Goal: Task Accomplishment & Management: Use online tool/utility

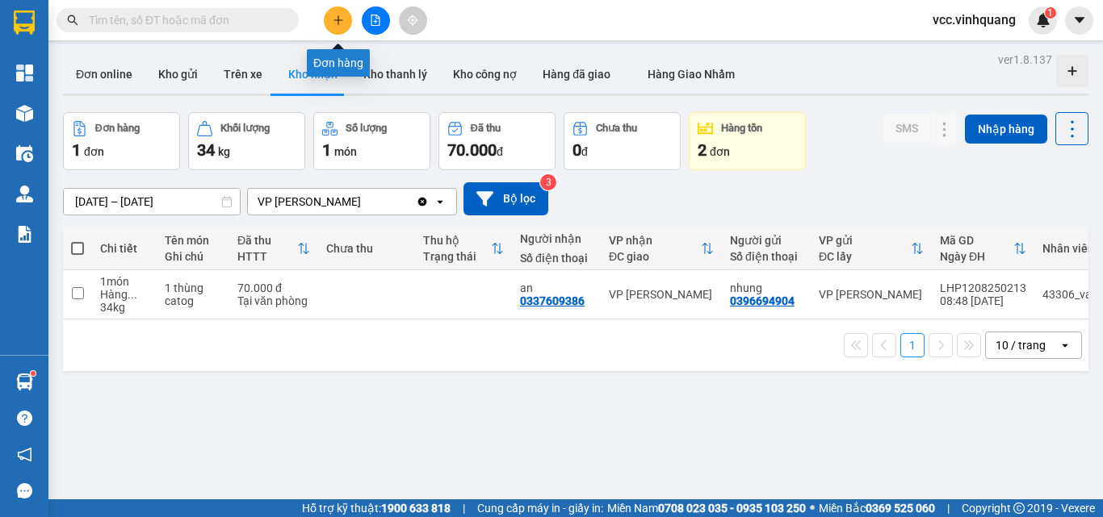
click at [333, 22] on button at bounding box center [338, 20] width 28 height 28
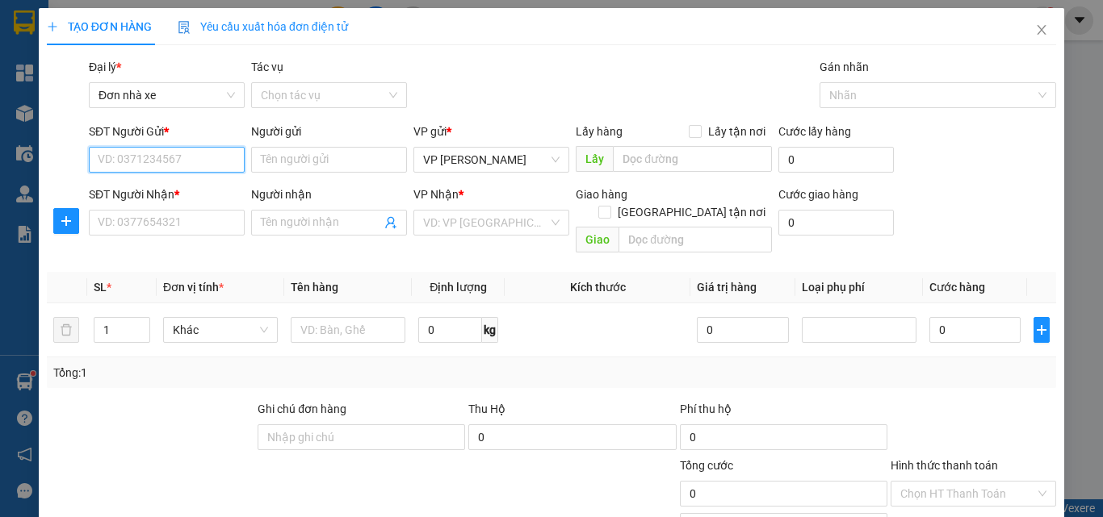
click at [142, 158] on input "SĐT Người Gửi *" at bounding box center [167, 160] width 156 height 26
type input "0936411005"
drag, startPoint x: 184, startPoint y: 187, endPoint x: 184, endPoint y: 210, distance: 22.6
click at [184, 188] on div "0936411005 - sun Dental" at bounding box center [165, 192] width 135 height 18
type input "sun Dental"
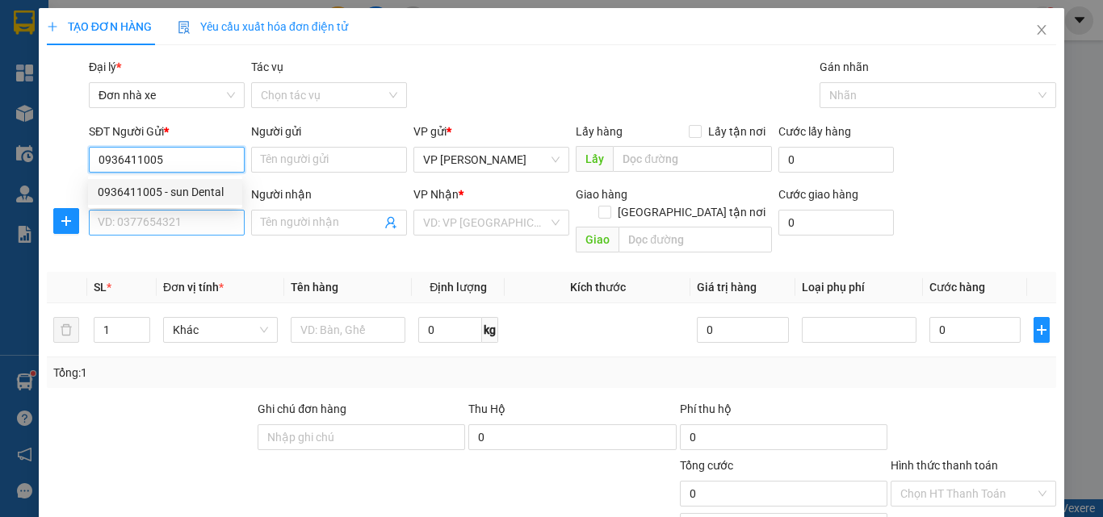
type input "0917783663"
type input "DENCOS"
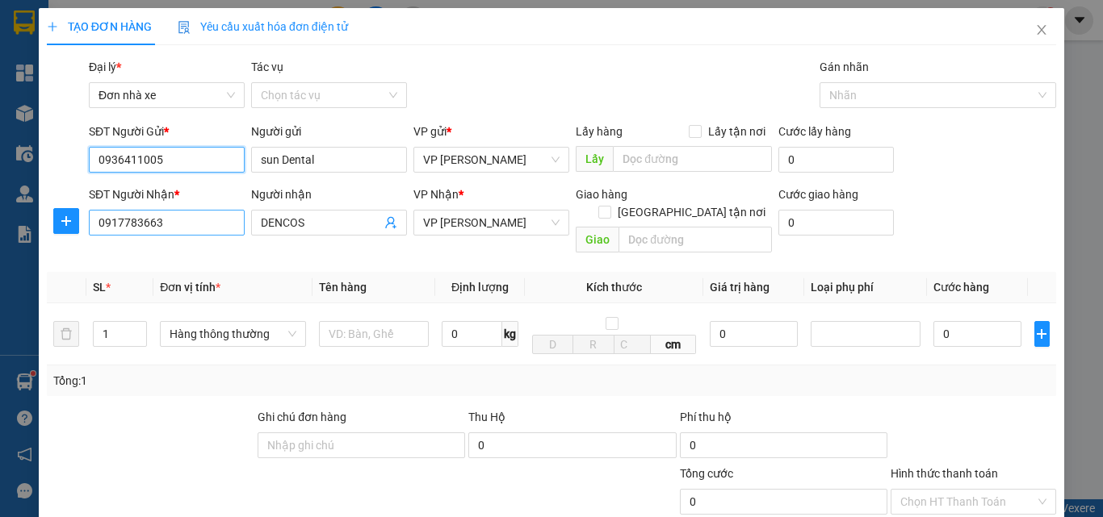
type input "0936411005"
click at [182, 224] on input "0917783663" at bounding box center [167, 223] width 156 height 26
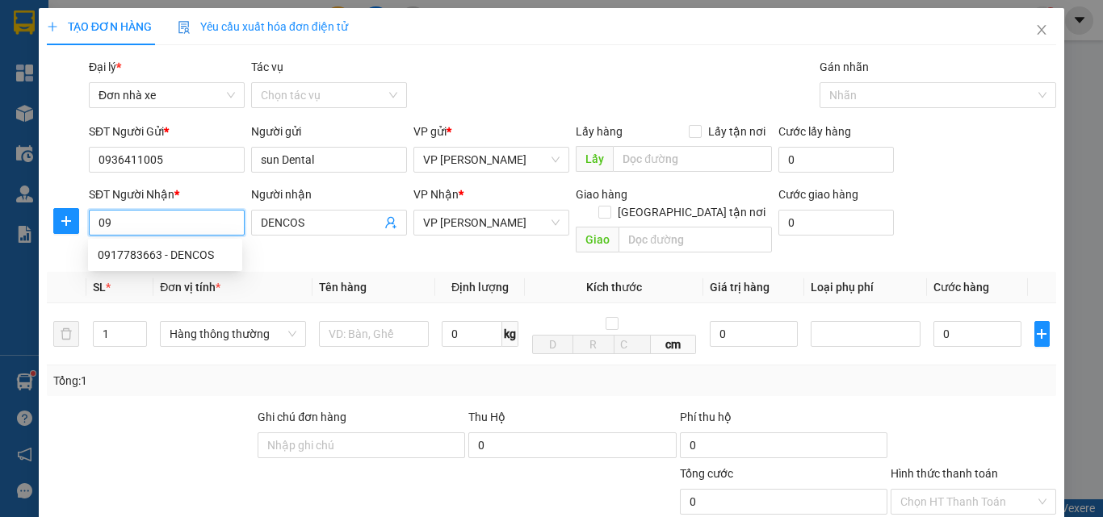
type input "0"
drag, startPoint x: 182, startPoint y: 224, endPoint x: 291, endPoint y: 232, distance: 110.1
click at [191, 224] on input "SĐT Người Nhận *" at bounding box center [167, 223] width 156 height 26
click at [316, 224] on input "DENCOS" at bounding box center [321, 223] width 120 height 18
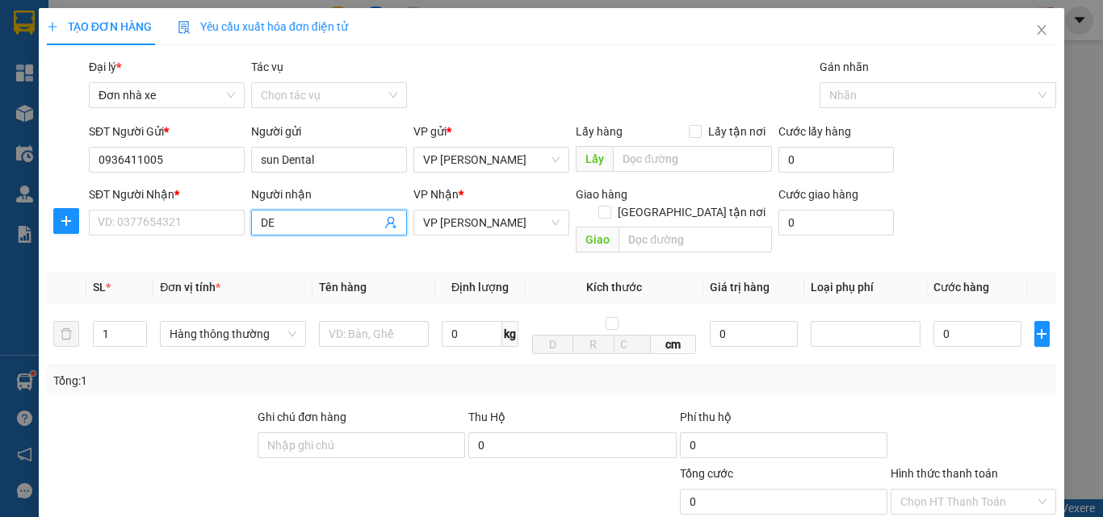
type input "D"
click at [122, 204] on div "SĐT Người Nhận *" at bounding box center [167, 198] width 156 height 24
click at [130, 219] on input "SĐT Người Nhận *" at bounding box center [167, 223] width 156 height 26
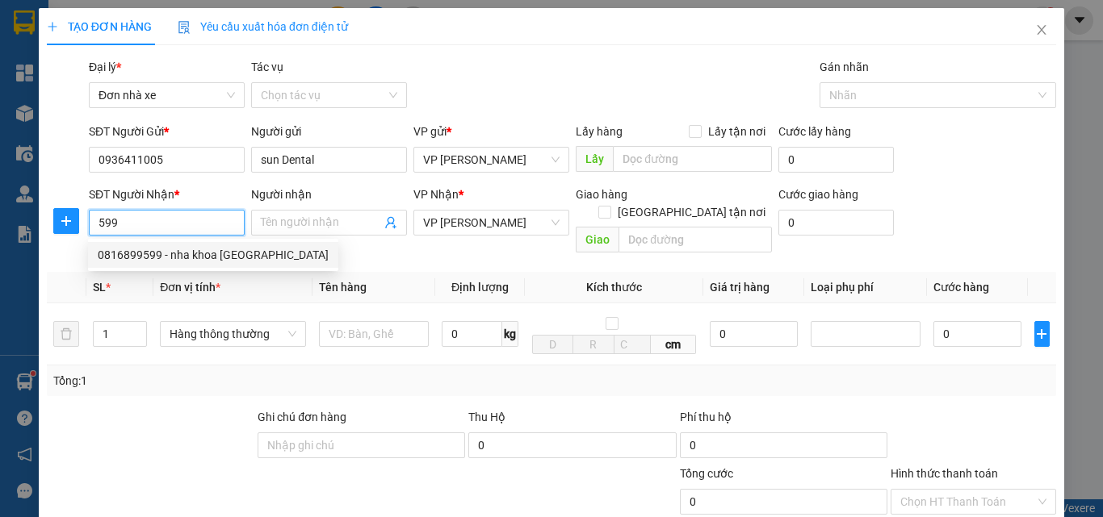
click at [182, 254] on div "0816899599 - nha khoa [GEOGRAPHIC_DATA]" at bounding box center [213, 255] width 231 height 18
type input "0816899599"
type input "nha khoa úc châu"
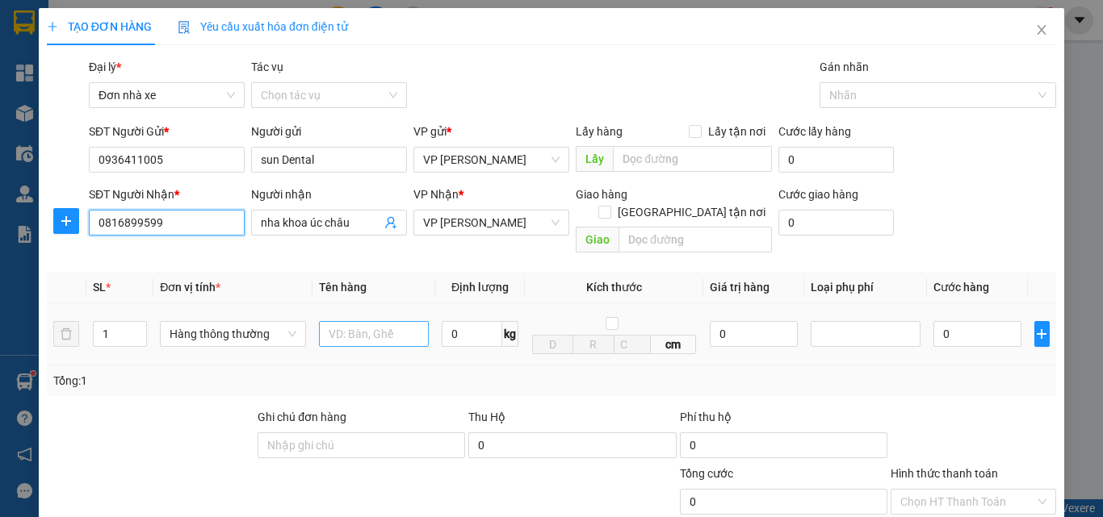
type input "0816899599"
click at [372, 321] on input "text" at bounding box center [374, 334] width 110 height 26
type input "HỘP RĂNG"
click at [446, 327] on input "0" at bounding box center [472, 334] width 61 height 26
type input "0.5"
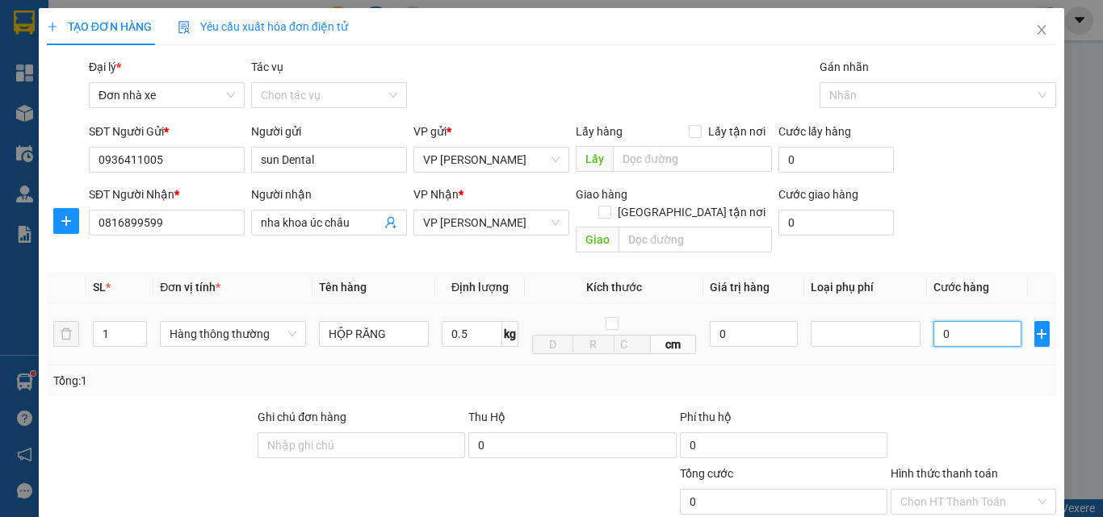
type input "30.000"
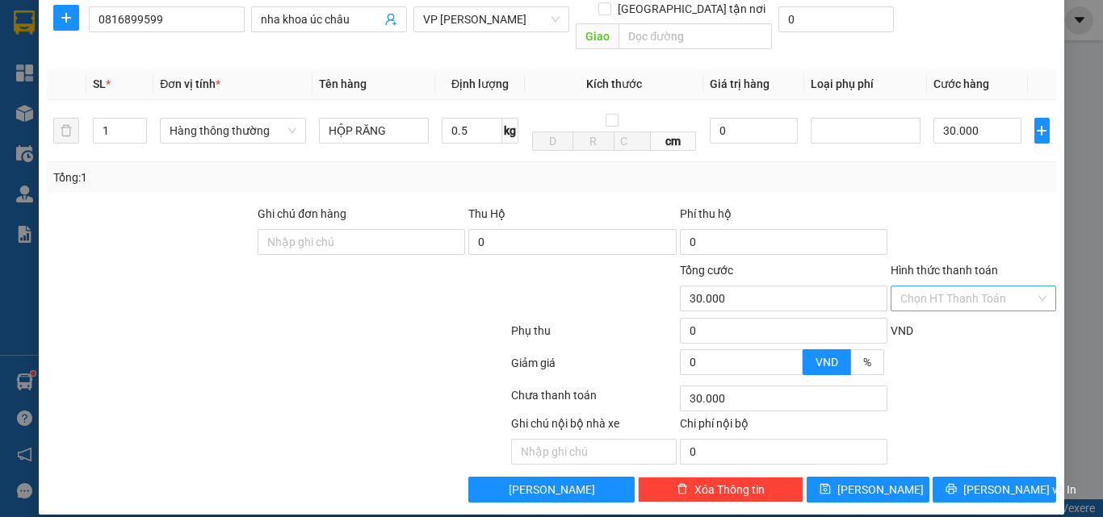
click at [950, 287] on input "Hình thức thanh toán" at bounding box center [967, 299] width 135 height 24
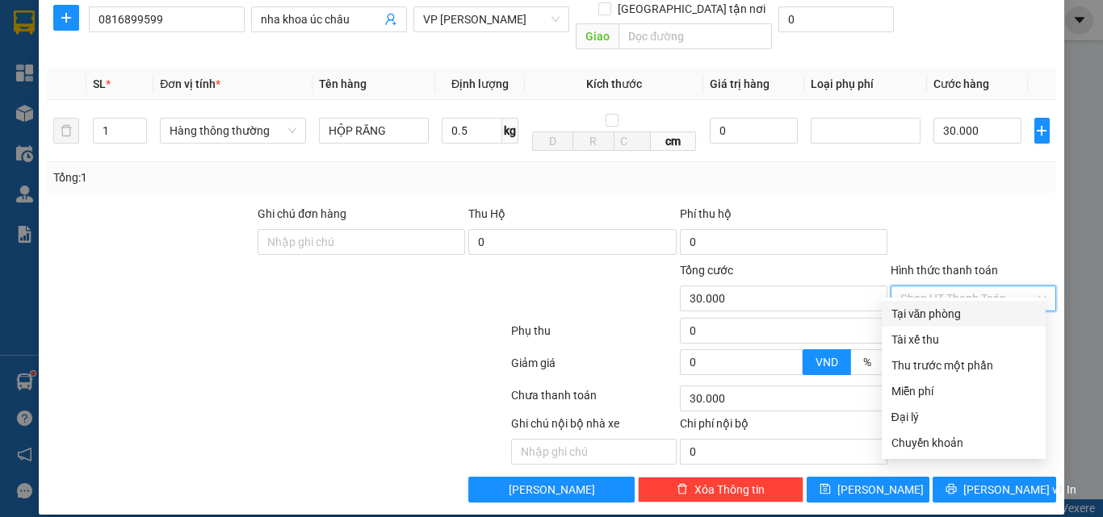
drag, startPoint x: 928, startPoint y: 314, endPoint x: 940, endPoint y: 336, distance: 24.6
click at [928, 313] on div "Tại văn phòng" at bounding box center [963, 314] width 145 height 18
type input "0"
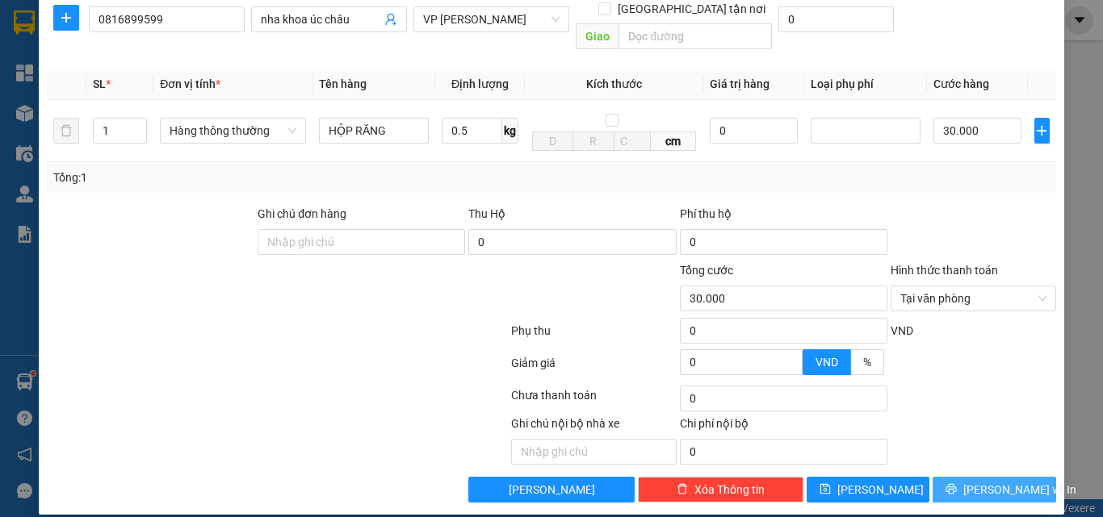
click at [971, 481] on span "[PERSON_NAME] và In" at bounding box center [1019, 490] width 113 height 18
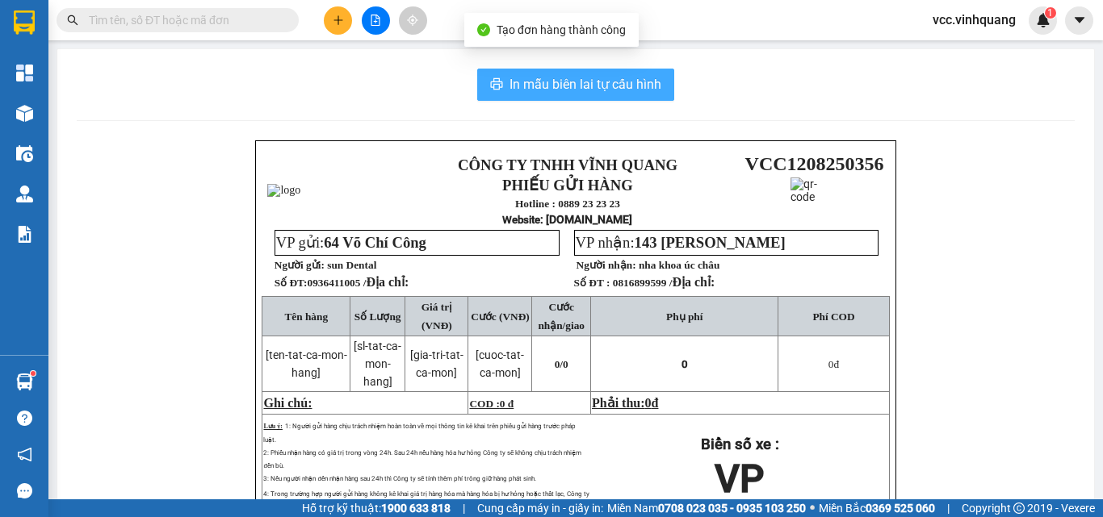
click at [557, 78] on span "In mẫu biên lai tự cấu hình" at bounding box center [585, 84] width 152 height 20
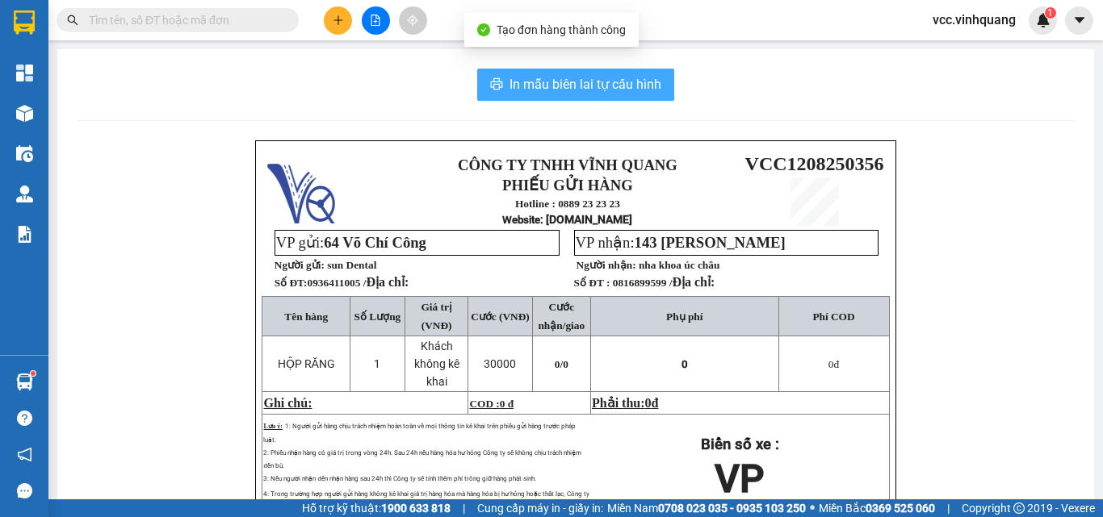
click at [557, 78] on span "In mẫu biên lai tự cấu hình" at bounding box center [585, 84] width 152 height 20
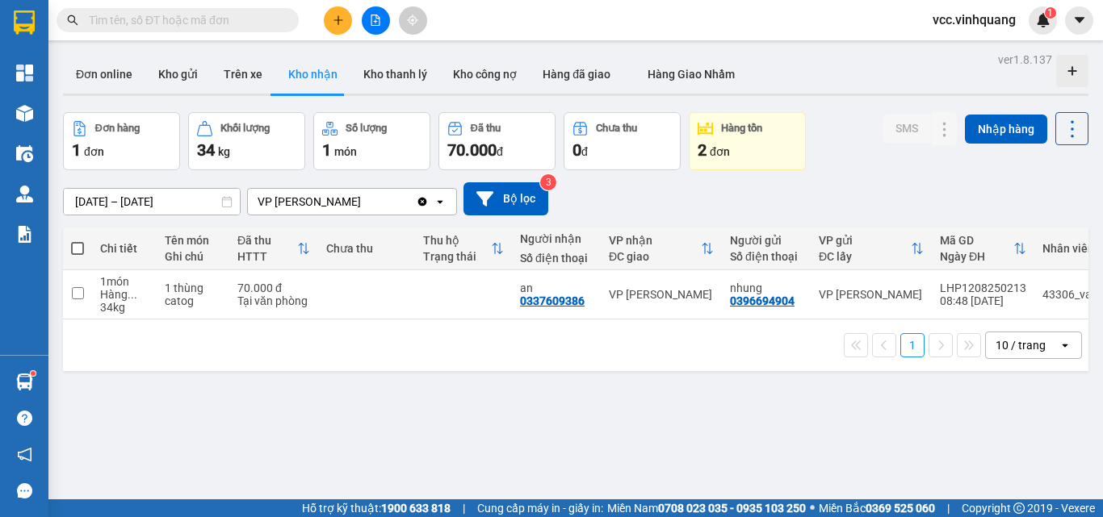
drag, startPoint x: 176, startPoint y: 68, endPoint x: 231, endPoint y: 98, distance: 62.9
click at [177, 67] on button "Kho gửi" at bounding box center [177, 74] width 65 height 39
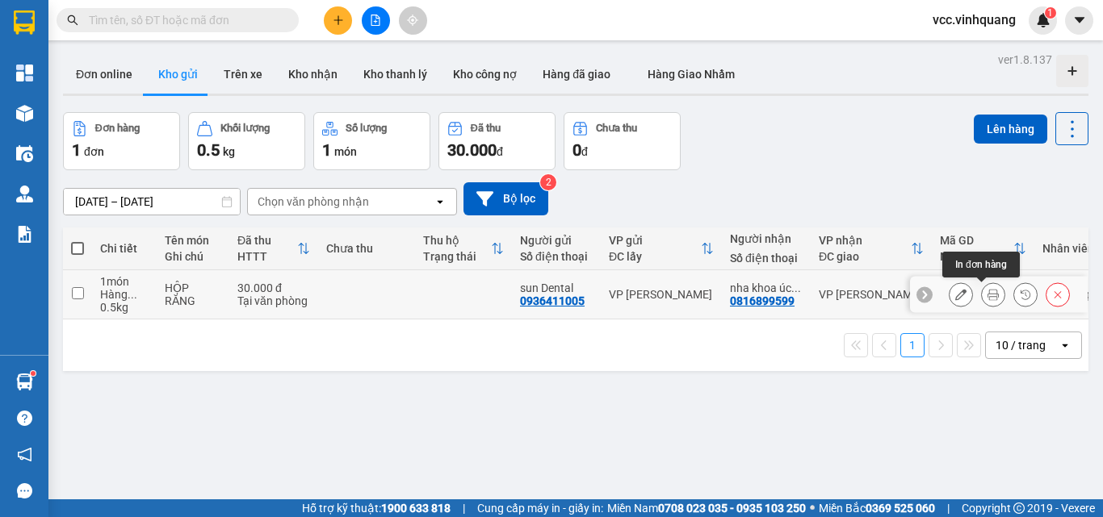
click at [987, 294] on icon at bounding box center [992, 294] width 11 height 11
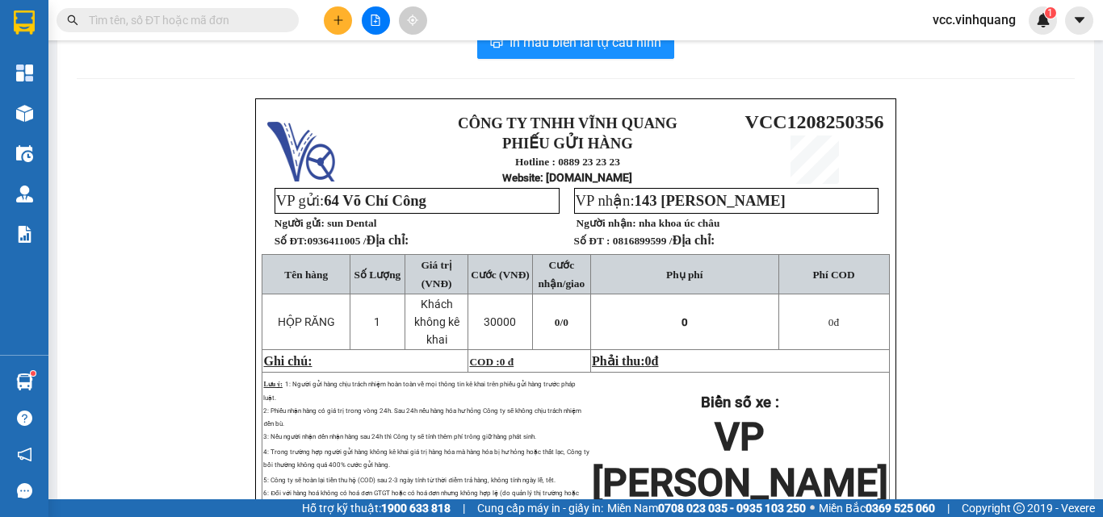
scroll to position [81, 0]
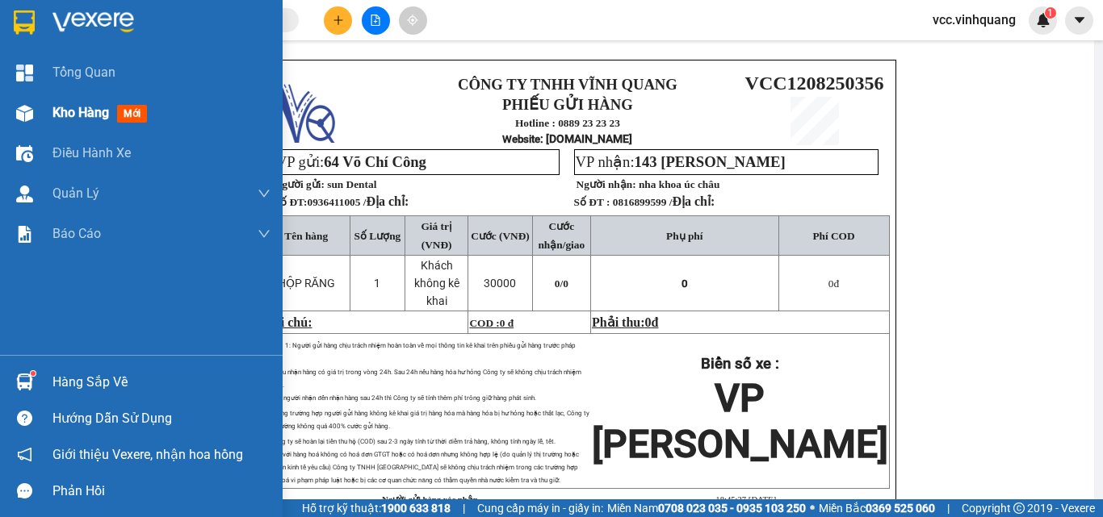
drag, startPoint x: 69, startPoint y: 110, endPoint x: 132, endPoint y: 117, distance: 64.2
click at [71, 110] on span "Kho hàng" at bounding box center [80, 112] width 57 height 15
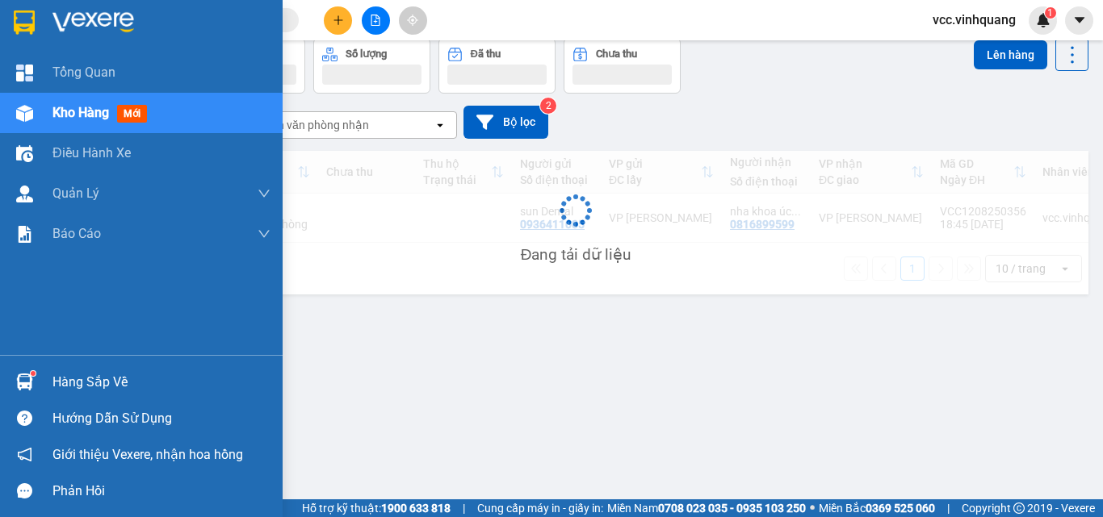
scroll to position [74, 0]
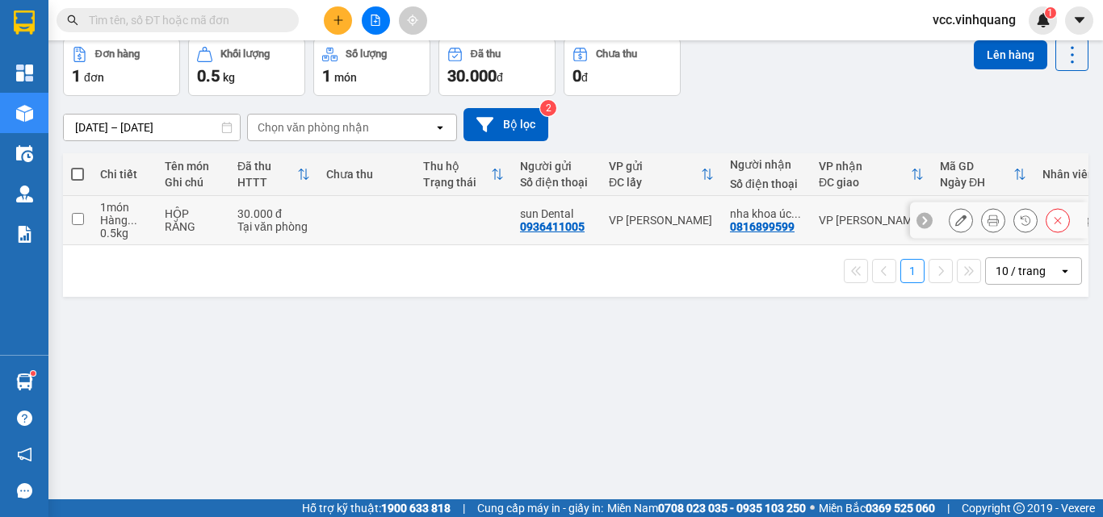
drag, startPoint x: 76, startPoint y: 220, endPoint x: 257, endPoint y: 200, distance: 181.9
click at [80, 220] on input "checkbox" at bounding box center [78, 219] width 12 height 12
checkbox input "true"
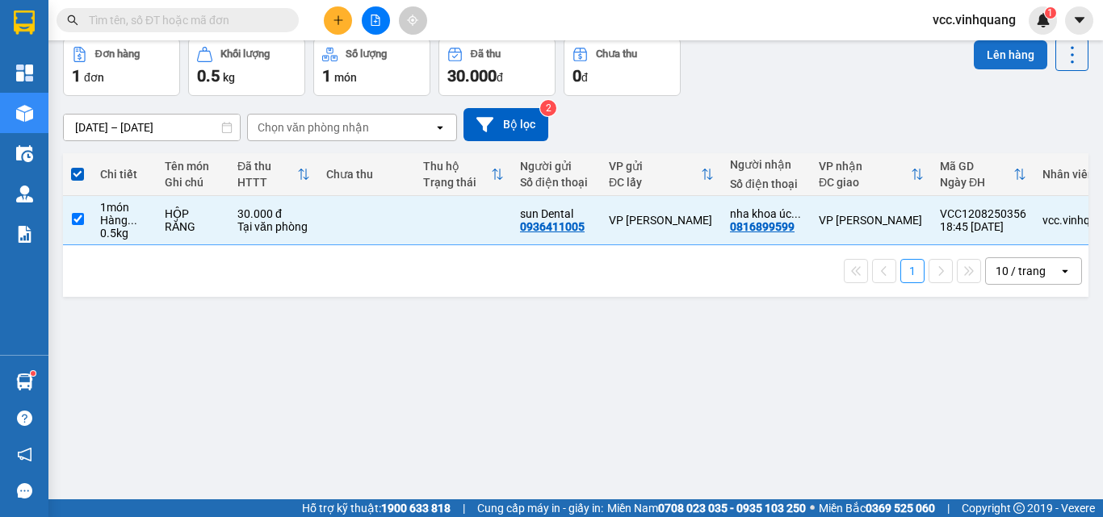
click at [1016, 49] on button "Lên hàng" at bounding box center [1010, 54] width 73 height 29
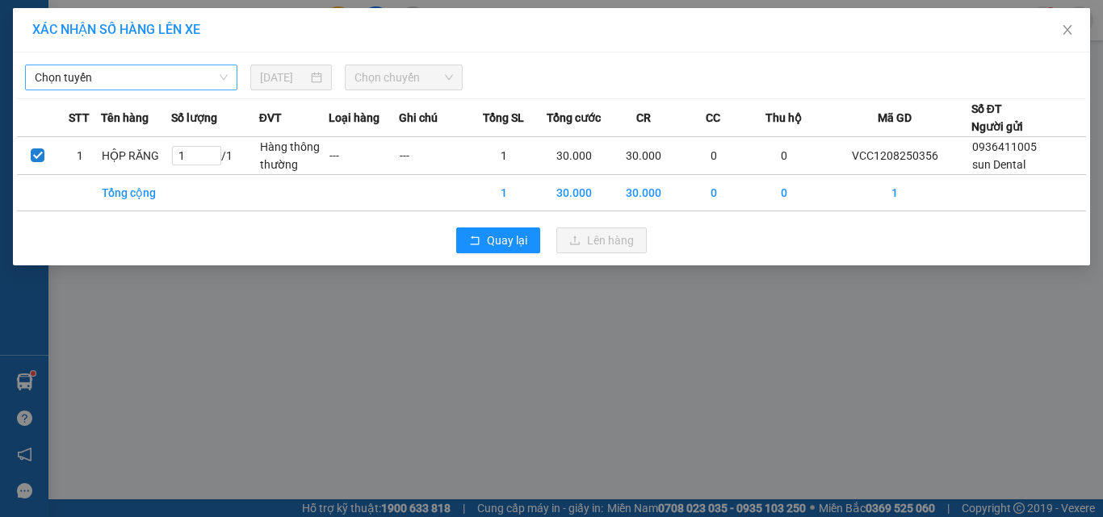
click at [107, 79] on span "Chọn tuyến" at bounding box center [131, 77] width 193 height 24
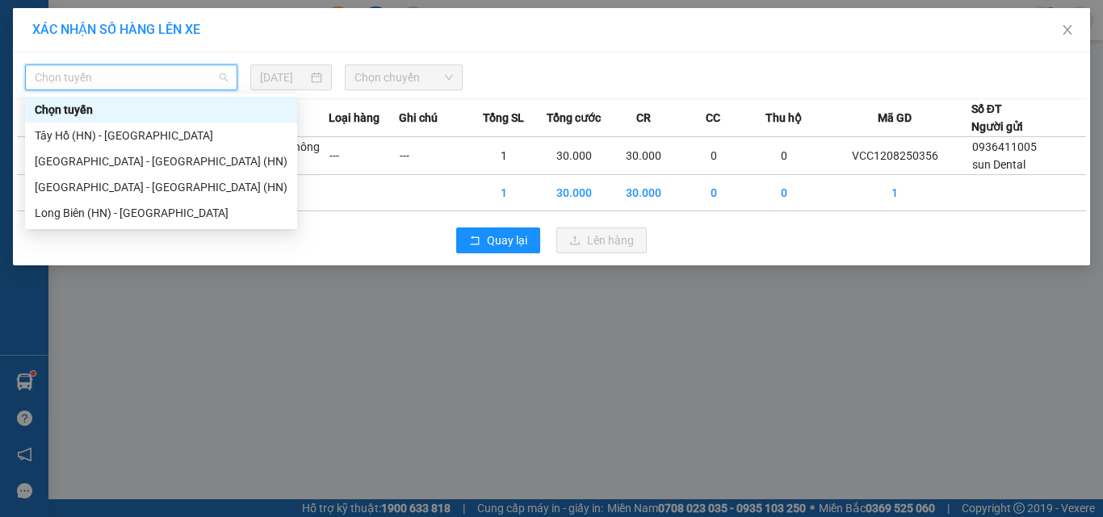
type input "T"
drag, startPoint x: 94, startPoint y: 131, endPoint x: 102, endPoint y: 133, distance: 8.4
click at [98, 133] on div "Tây Hồ (HN) - [GEOGRAPHIC_DATA]" at bounding box center [161, 136] width 253 height 18
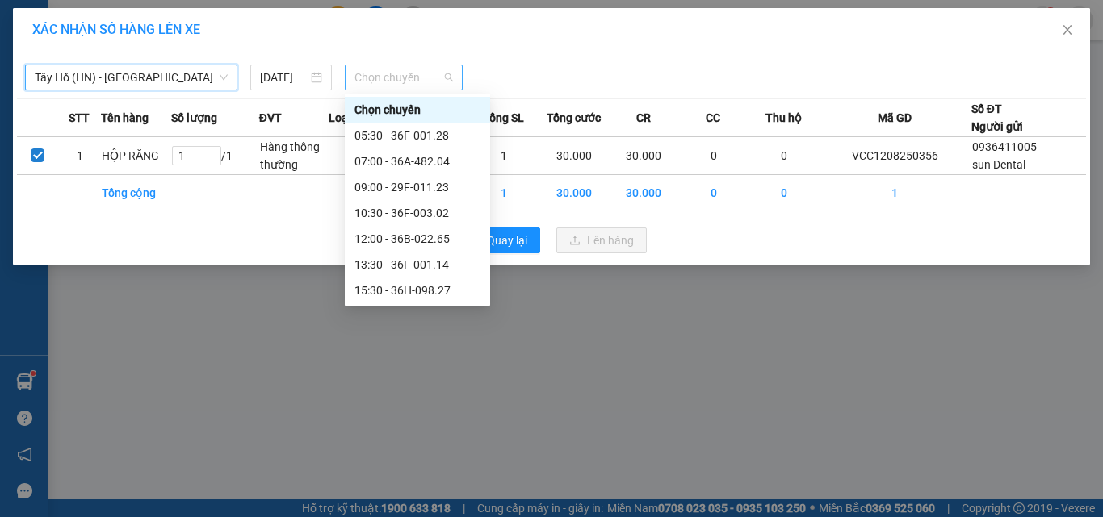
click at [395, 78] on span "Chọn chuyến" at bounding box center [403, 77] width 99 height 24
type input "265"
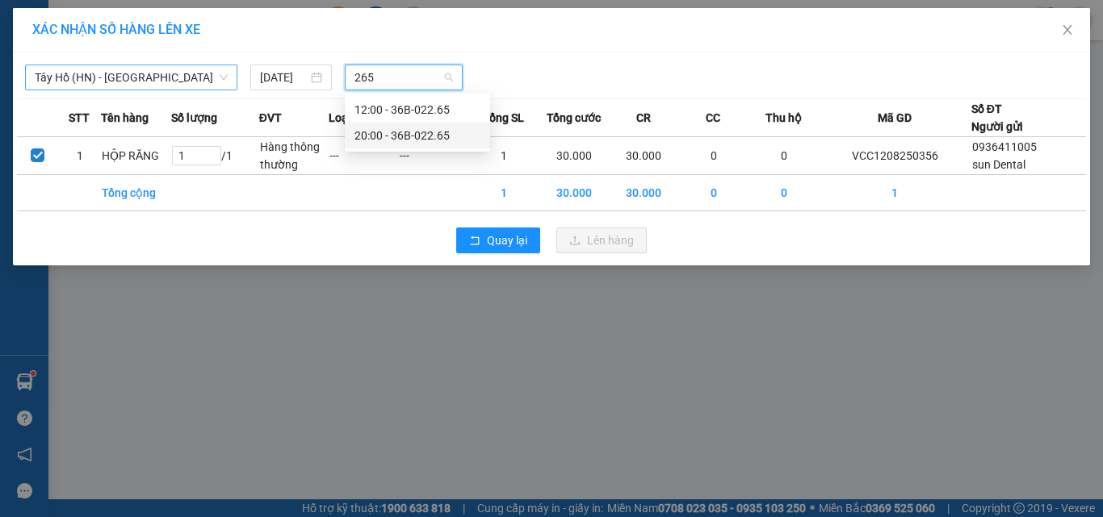
click at [445, 131] on div "20:00 - 36B-022.65" at bounding box center [417, 136] width 126 height 18
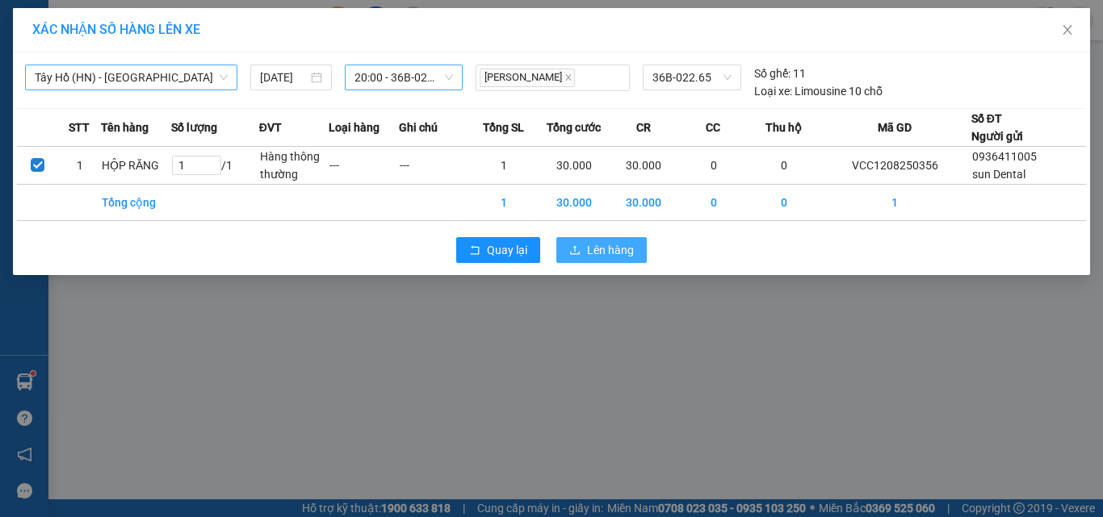
click at [624, 252] on span "Lên hàng" at bounding box center [610, 250] width 47 height 18
